Goal: Navigation & Orientation: Understand site structure

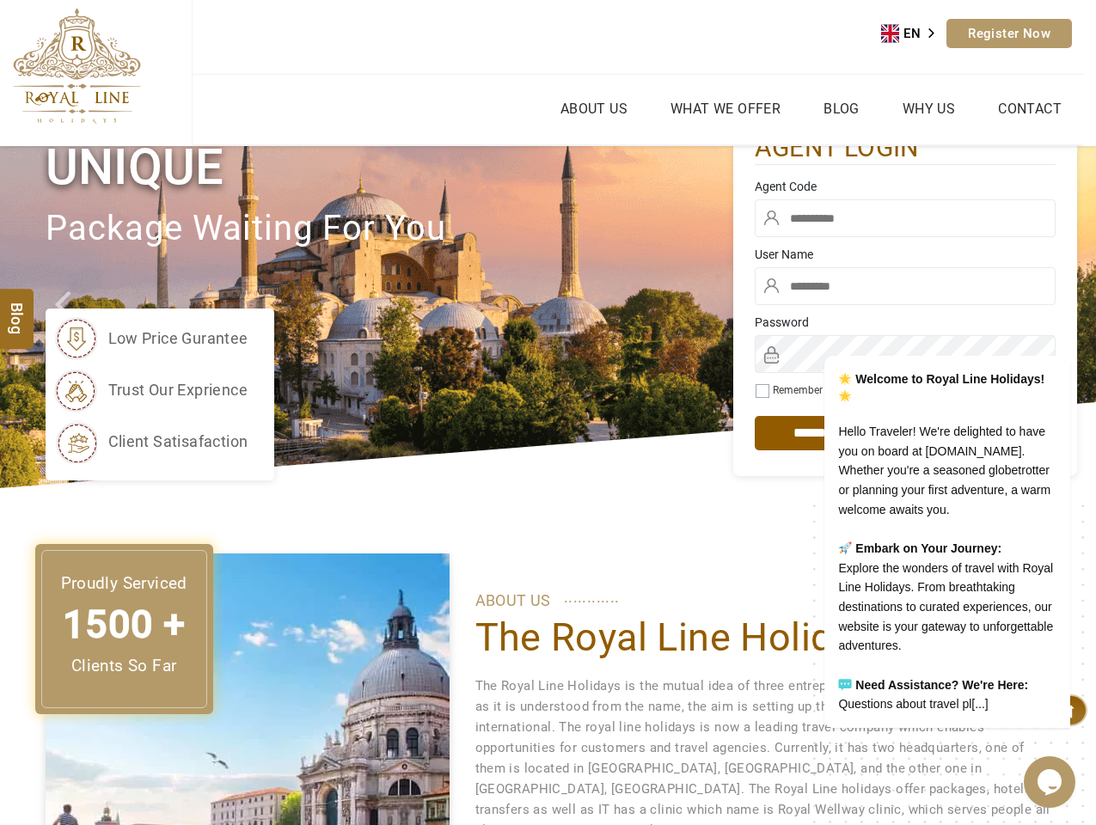
click at [547, 413] on div "low price gurantee trust our exprience client satisafaction" at bounding box center [390, 395] width 688 height 172
click at [914, 34] on link "EN" at bounding box center [913, 34] width 65 height 26
click at [593, 108] on link "About Us" at bounding box center [594, 108] width 76 height 25
click at [725, 108] on ul "About Us What we Offer Blog Why Us Contact" at bounding box center [638, 110] width 891 height 70
click at [927, 174] on link "ZH" at bounding box center [912, 190] width 66 height 32
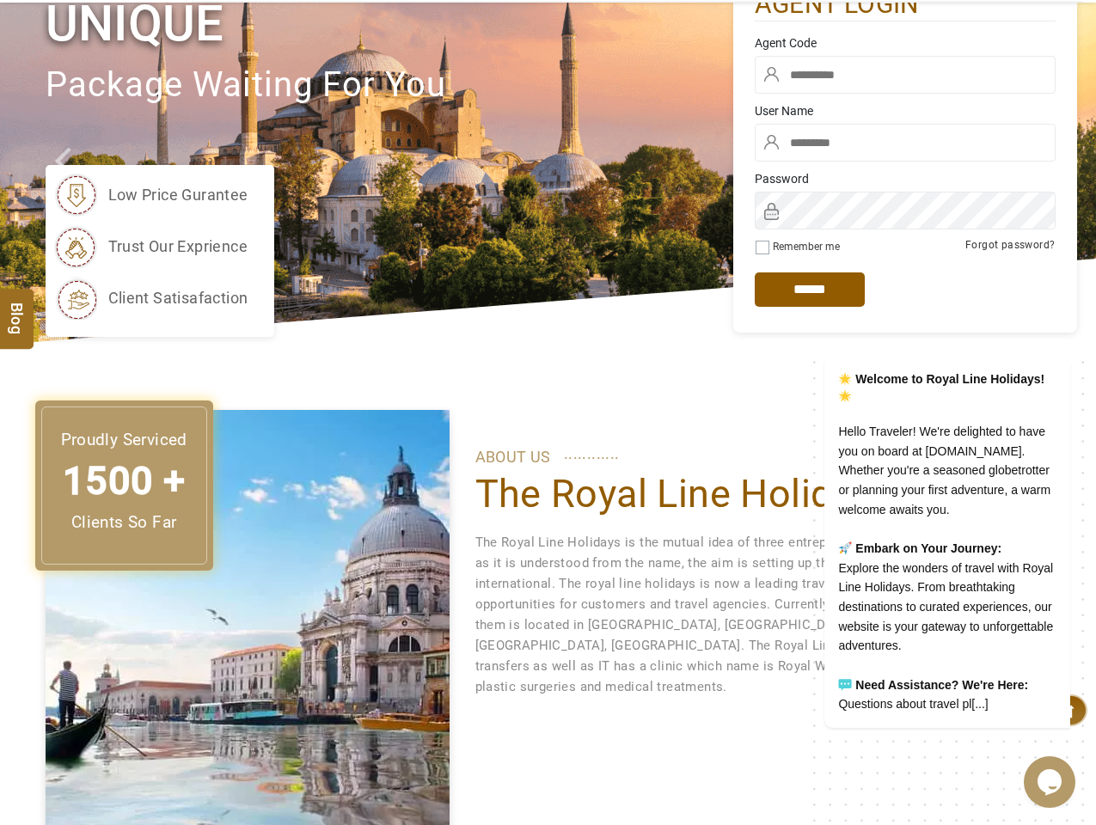
click at [1049, 782] on icon "$i18n('chat', 'chat_widget')" at bounding box center [1049, 782] width 24 height 26
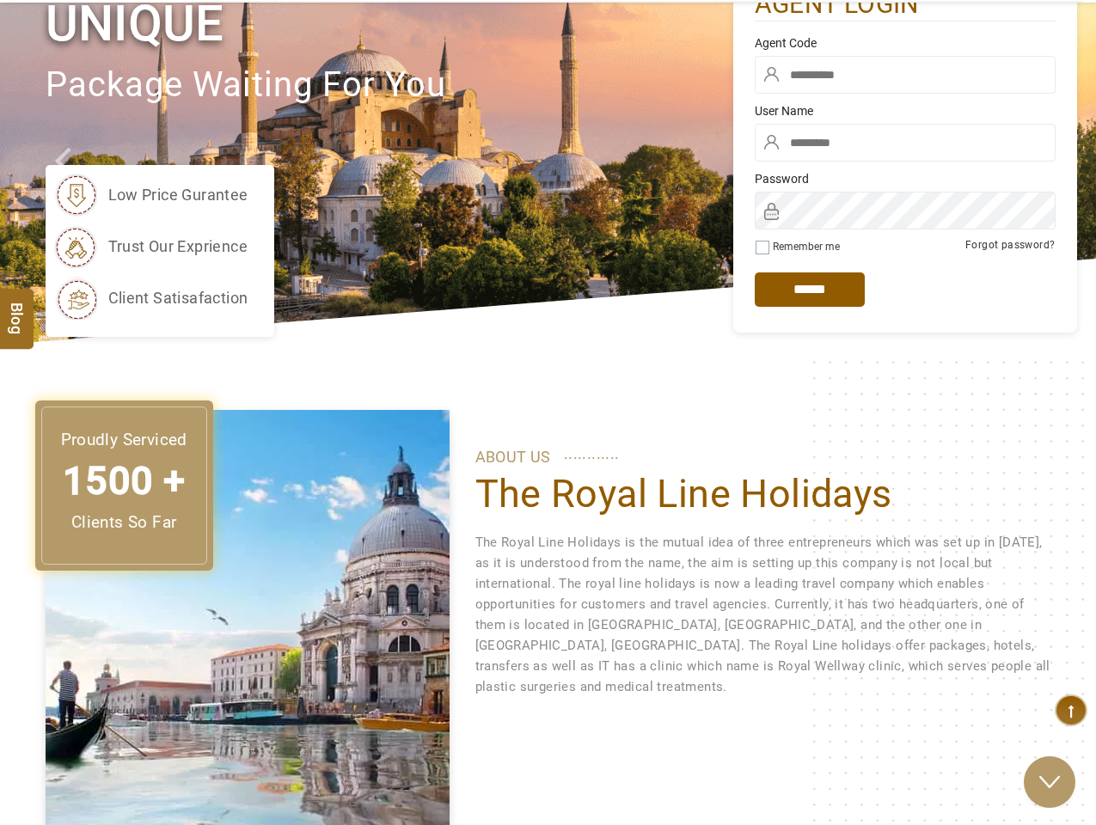
click at [1059, 311] on div "Back Rate this chat Upload File Insert emoji We are live and ready to chat with…" at bounding box center [928, 517] width 301 height 447
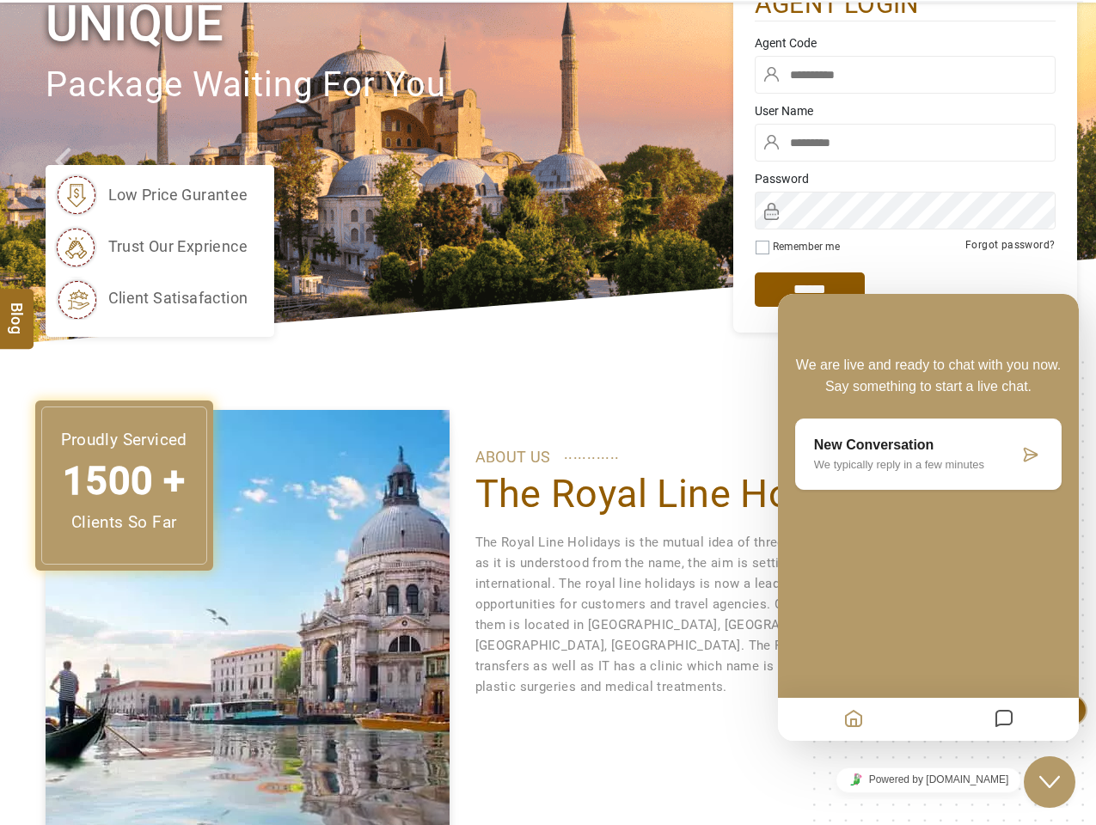
click at [925, 532] on div "We are live and ready to chat with you now. Say something to start a live chat.…" at bounding box center [928, 462] width 301 height 232
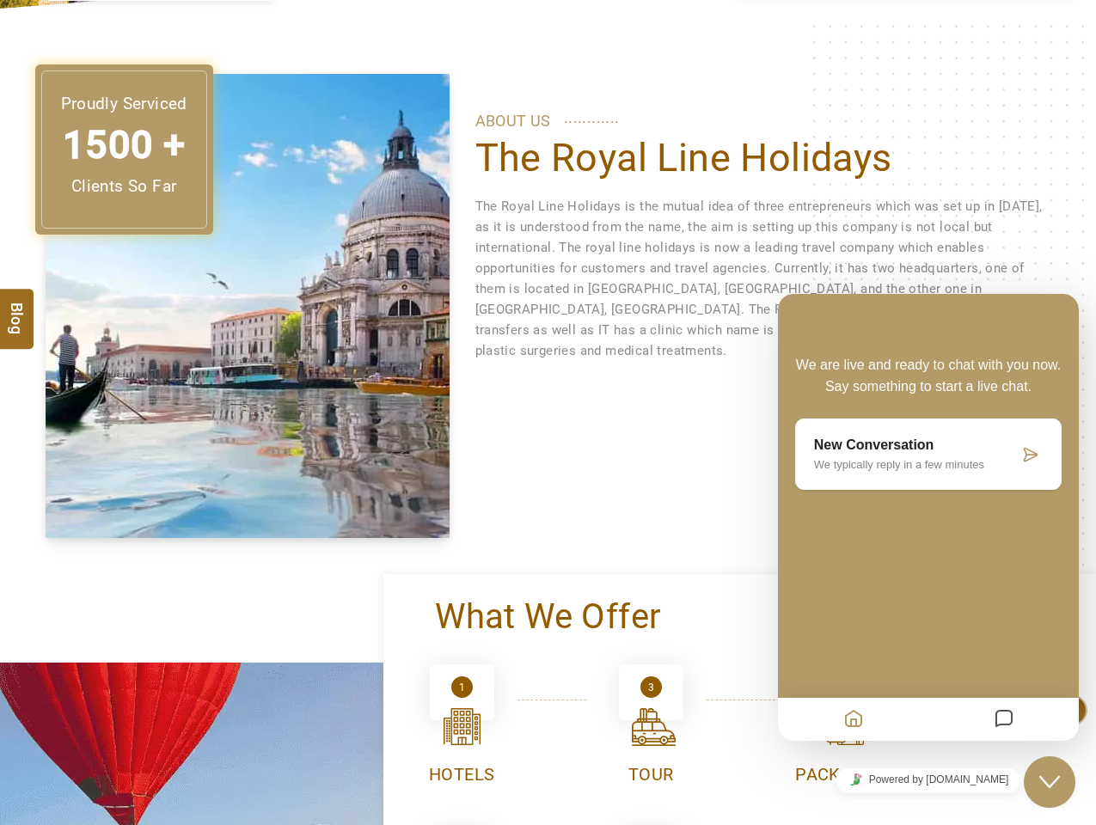
scroll to position [489, 0]
